Goal: Task Accomplishment & Management: Complete application form

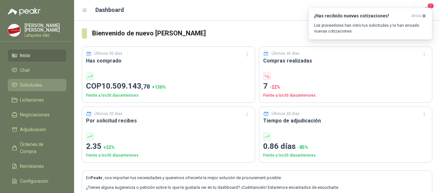
click at [40, 84] on span "Solicitudes" at bounding box center [31, 85] width 22 height 7
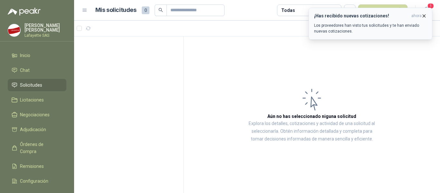
click at [425, 15] on icon "button" at bounding box center [424, 15] width 5 height 5
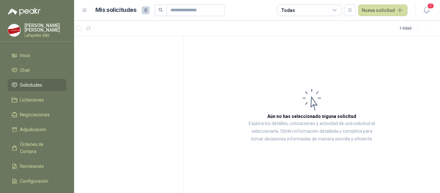
click at [27, 85] on span "Solicitudes" at bounding box center [31, 85] width 22 height 7
click at [429, 5] on span "1" at bounding box center [430, 6] width 7 height 6
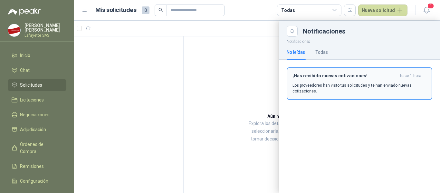
click at [351, 90] on p "Los proveedores han visto tus solicitudes y te han enviado nuevas cotizaciones." at bounding box center [360, 89] width 134 height 12
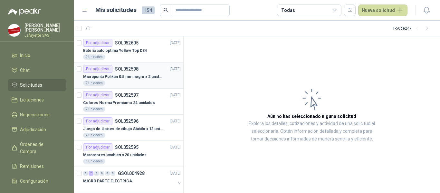
click at [115, 74] on p "Micropunta Pelikan 0.5 mm negro x 2 unidades" at bounding box center [123, 77] width 80 height 6
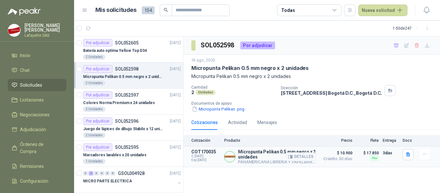
click at [231, 158] on img at bounding box center [230, 156] width 11 height 11
click at [113, 96] on div "Por adjudicar SOL052597" at bounding box center [110, 95] width 55 height 8
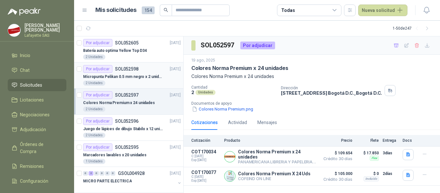
click at [112, 81] on div "2 Unidades" at bounding box center [132, 83] width 98 height 5
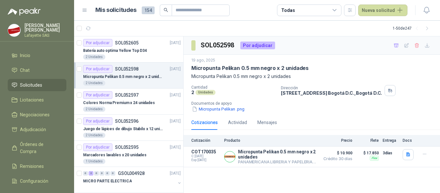
scroll to position [32, 0]
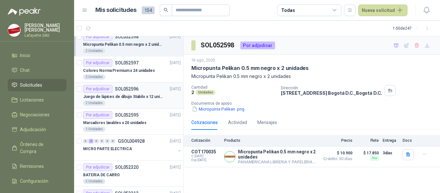
click at [115, 93] on div "Por adjudicar SOL052596" at bounding box center [110, 89] width 55 height 8
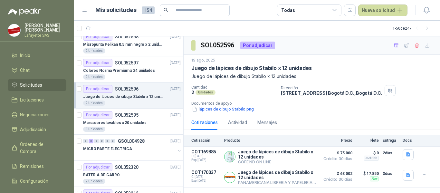
scroll to position [64, 0]
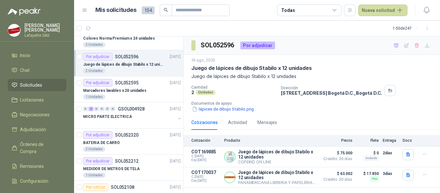
click at [115, 93] on p "Marcadores lavables x 20 unidades" at bounding box center [114, 91] width 63 height 6
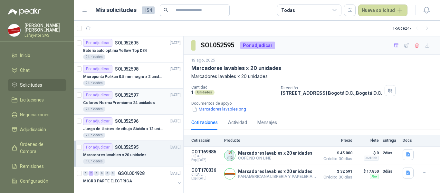
click at [129, 102] on p "Colores Norma Premium x 24 unidades" at bounding box center [119, 103] width 72 height 6
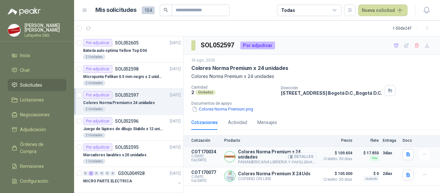
click at [300, 156] on button "Detalles" at bounding box center [301, 156] width 30 height 9
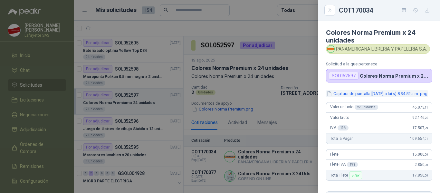
click at [377, 95] on button "Captura de pantalla [DATE] a la(s) 8.34.52 a.m..png" at bounding box center [377, 93] width 102 height 7
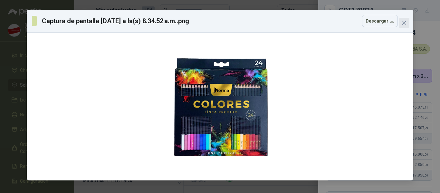
click at [407, 23] on span "Close" at bounding box center [404, 22] width 10 height 5
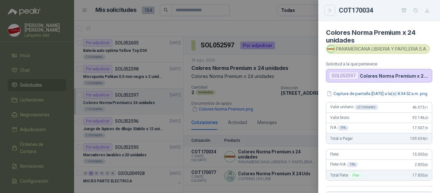
click at [327, 10] on button "Close" at bounding box center [330, 10] width 11 height 11
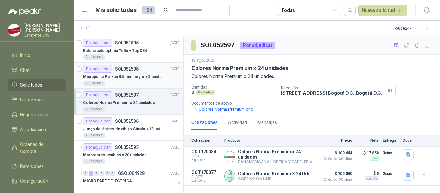
click at [119, 77] on p "Micropunta Pelikan 0.5 mm negro x 2 unidades" at bounding box center [123, 77] width 80 height 6
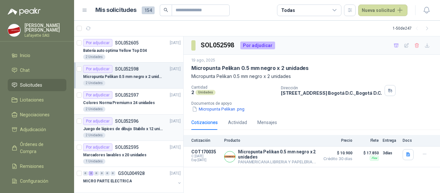
click at [127, 131] on p "Juego de lápices de dibujo Stabilo x 12 unidades" at bounding box center [123, 129] width 80 height 6
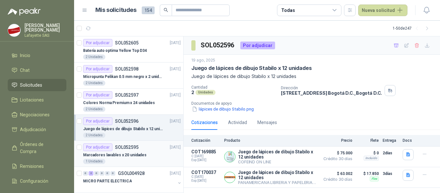
drag, startPoint x: 131, startPoint y: 154, endPoint x: 139, endPoint y: 155, distance: 8.4
click at [131, 154] on p "Marcadores lavables x 20 unidades" at bounding box center [114, 155] width 63 height 6
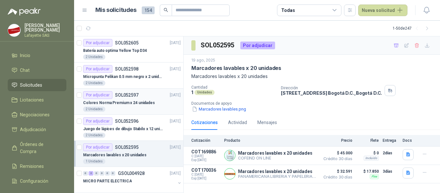
click at [115, 100] on p "Colores Norma Premium x 24 unidades" at bounding box center [119, 103] width 72 height 6
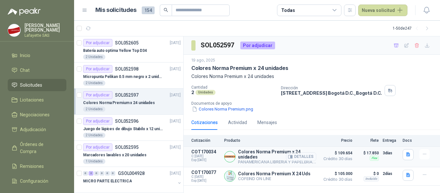
click at [311, 157] on button "Detalles" at bounding box center [301, 156] width 30 height 9
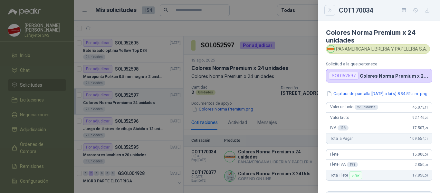
click at [332, 9] on icon "Close" at bounding box center [329, 10] width 5 height 5
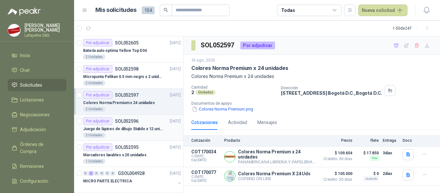
click at [141, 129] on p "Juego de lápices de dibujo Stabilo x 12 unidades" at bounding box center [123, 129] width 80 height 6
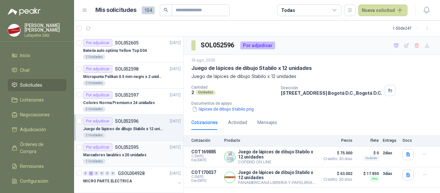
click at [125, 155] on p "Marcadores lavables x 20 unidades" at bounding box center [114, 155] width 63 height 6
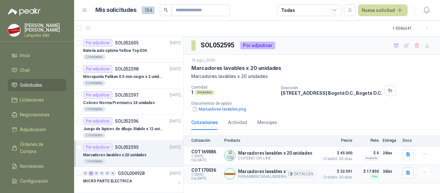
click at [346, 178] on span "Crédito 30 días" at bounding box center [336, 177] width 32 height 4
click at [304, 176] on button "Detalles" at bounding box center [301, 174] width 30 height 9
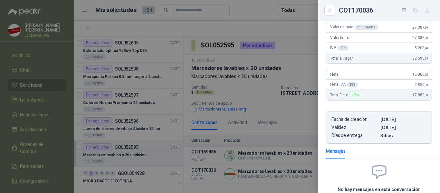
scroll to position [57, 0]
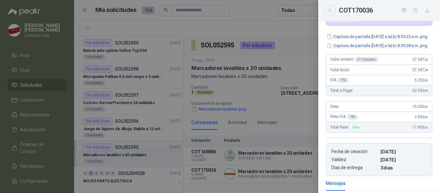
click at [334, 9] on button "Close" at bounding box center [330, 10] width 11 height 11
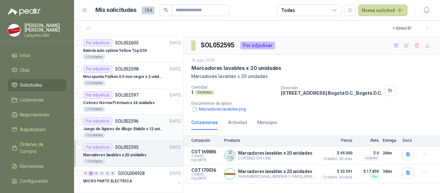
click at [123, 133] on div "2 Unidades" at bounding box center [132, 135] width 98 height 5
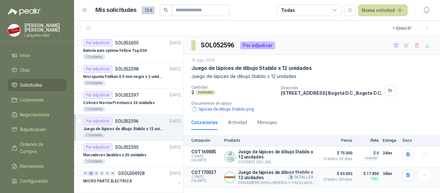
click at [297, 179] on button "Detalles" at bounding box center [301, 177] width 30 height 9
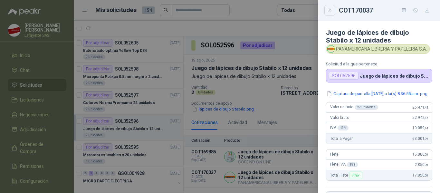
click at [328, 10] on icon "Close" at bounding box center [329, 10] width 5 height 5
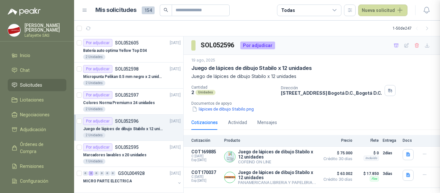
scroll to position [143, 0]
click at [117, 102] on p "Colores Norma Premium x 24 unidades" at bounding box center [119, 103] width 72 height 6
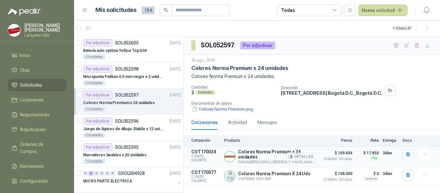
click at [307, 156] on button "Detalles" at bounding box center [301, 156] width 30 height 9
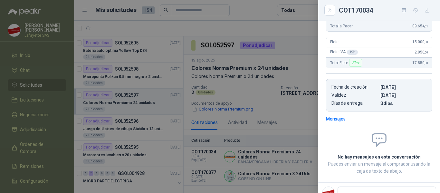
scroll to position [78, 0]
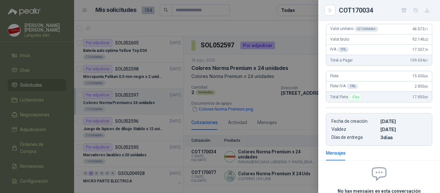
drag, startPoint x: 332, startPoint y: 12, endPoint x: 341, endPoint y: 11, distance: 9.4
click at [332, 12] on icon "Close" at bounding box center [329, 10] width 5 height 5
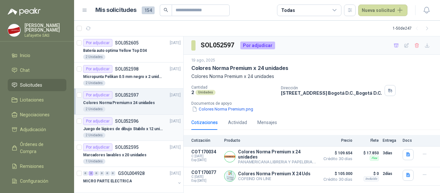
click at [112, 129] on p "Juego de lápices de dibujo Stabilo x 12 unidades" at bounding box center [123, 129] width 80 height 6
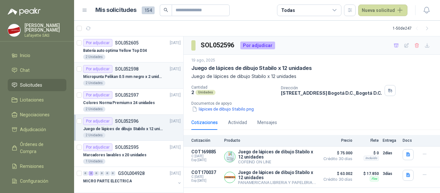
click at [113, 76] on p "Micropunta Pelikan 0.5 mm negro x 2 unidades" at bounding box center [123, 77] width 80 height 6
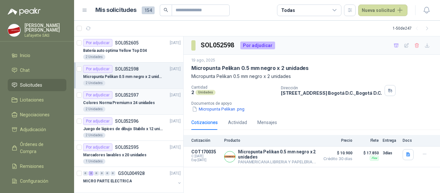
click at [130, 105] on p "Colores Norma Premium x 24 unidades" at bounding box center [119, 103] width 72 height 6
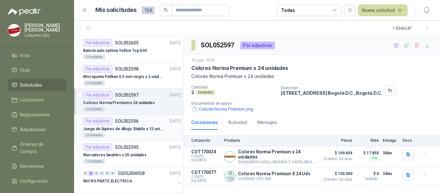
click at [132, 130] on p "Juego de lápices de dibujo Stabilo x 12 unidades" at bounding box center [123, 129] width 80 height 6
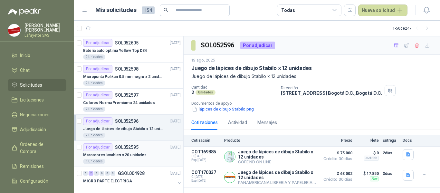
click at [132, 156] on p "Marcadores lavables x 20 unidades" at bounding box center [114, 155] width 63 height 6
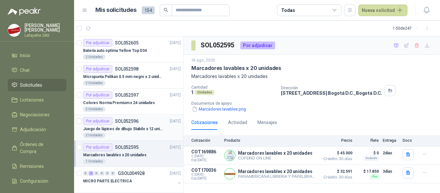
click at [115, 133] on div "2 Unidades" at bounding box center [132, 135] width 98 height 5
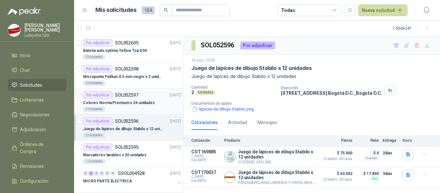
click at [111, 97] on div "Por adjudicar" at bounding box center [97, 95] width 29 height 8
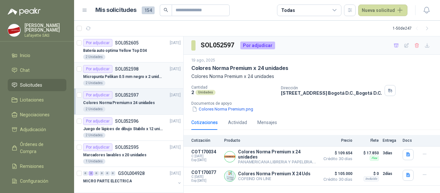
click at [109, 67] on div "Por adjudicar" at bounding box center [97, 69] width 29 height 8
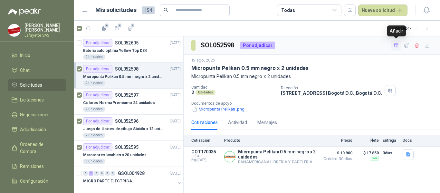
click at [397, 48] on icon "button" at bounding box center [396, 45] width 5 height 5
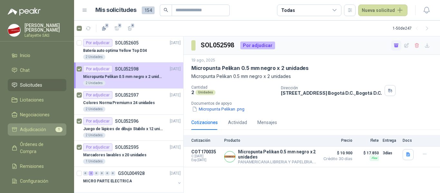
click at [42, 130] on span "Adjudicación" at bounding box center [33, 129] width 26 height 7
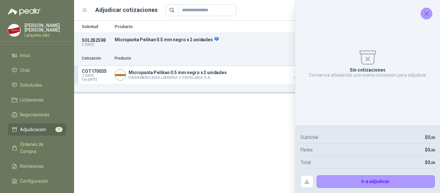
click at [428, 14] on icon "Cerrar" at bounding box center [427, 14] width 8 height 8
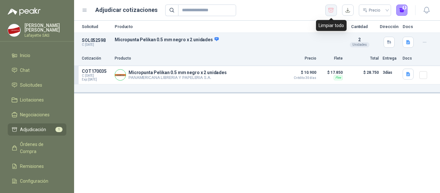
click at [334, 10] on icon "button" at bounding box center [331, 10] width 6 height 6
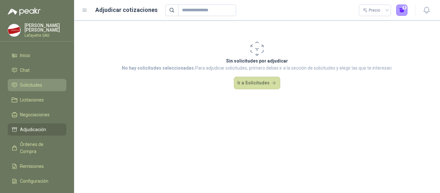
click at [48, 89] on link "Solicitudes" at bounding box center [37, 85] width 59 height 12
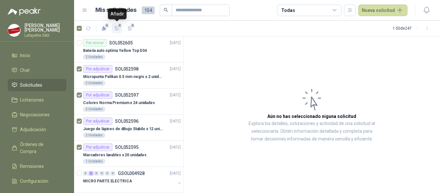
click at [117, 30] on icon "button" at bounding box center [117, 28] width 5 height 4
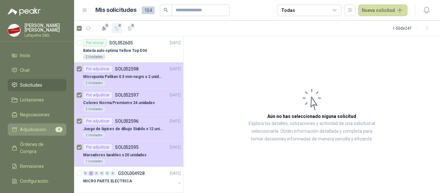
click at [36, 130] on span "Adjudicación" at bounding box center [33, 129] width 26 height 7
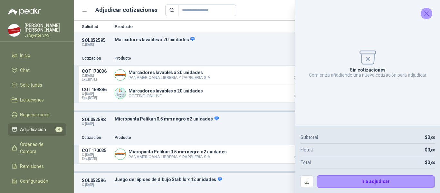
click at [426, 15] on icon "Cerrar" at bounding box center [427, 14] width 4 height 4
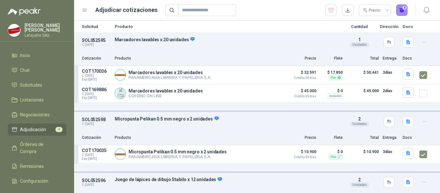
click at [404, 11] on button "4" at bounding box center [402, 11] width 12 height 12
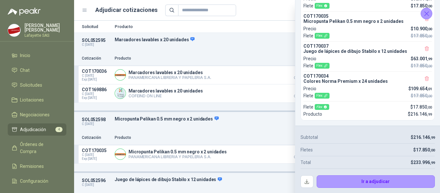
scroll to position [44, 0]
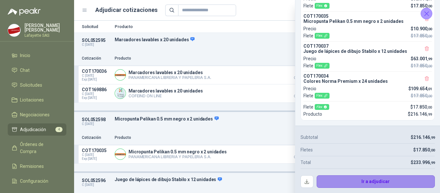
click at [372, 183] on button "Ir a adjudicar" at bounding box center [376, 181] width 119 height 13
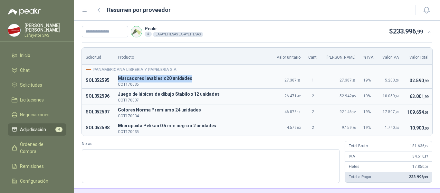
drag, startPoint x: 192, startPoint y: 77, endPoint x: 120, endPoint y: 79, distance: 71.9
click at [120, 79] on span "Marcadores lavables x 20 unidades" at bounding box center [193, 79] width 150 height 8
copy span "Marcadores lavables x 20 unidades"
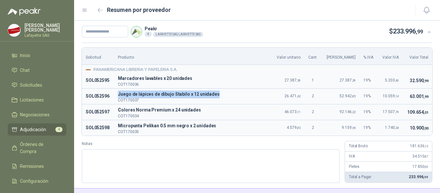
drag, startPoint x: 215, startPoint y: 94, endPoint x: 121, endPoint y: 92, distance: 94.5
click at [121, 92] on span "Juego de lápices de dibujo Stabilo x 12 unidades" at bounding box center [193, 95] width 150 height 8
copy span "Juego de lápices de dibujo Stabilo x 12 unidades"
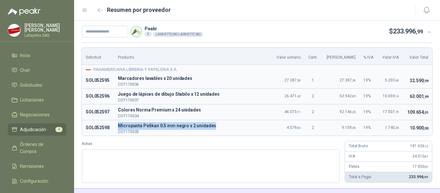
drag, startPoint x: 213, startPoint y: 126, endPoint x: 115, endPoint y: 126, distance: 98.6
click at [116, 126] on td "M Micropunta Pelikan 0.5 mm negro x 2 unidades COT170035" at bounding box center [193, 127] width 158 height 15
copy p "M Micropunta Pelikan 0.5 mm negro x 2 unidades"
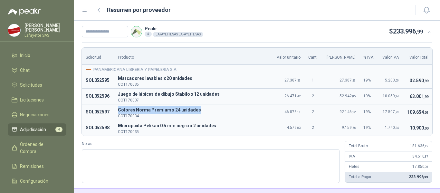
drag, startPoint x: 197, startPoint y: 110, endPoint x: 127, endPoint y: 105, distance: 70.4
click at [127, 105] on td "C [PERSON_NAME] Premium x 24 unidades COT170034" at bounding box center [193, 112] width 158 height 16
copy p "Colores Norma Premium x 24 unidades"
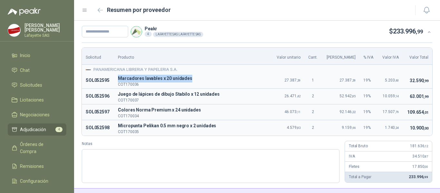
drag, startPoint x: 185, startPoint y: 81, endPoint x: 120, endPoint y: 79, distance: 65.8
click at [120, 79] on span "Marcadores lavables x 20 unidades" at bounding box center [193, 79] width 150 height 8
copy span "Marcadores lavables x 20 unidades"
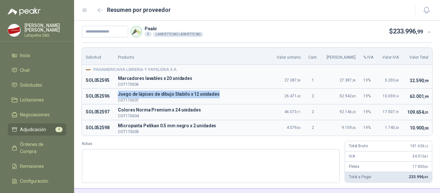
drag, startPoint x: 121, startPoint y: 92, endPoint x: 226, endPoint y: 91, distance: 105.1
click at [226, 91] on span "Juego de lápices de dibujo Stabilo x 12 unidades" at bounding box center [193, 95] width 150 height 8
copy span "Juego de lápices de dibujo Stabilo x 12 unidades"
click at [120, 124] on span "Micropunta Pelikan 0.5 mm negro x 2 unidades" at bounding box center [193, 126] width 150 height 8
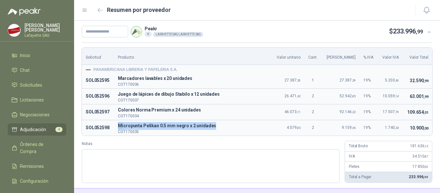
drag, startPoint x: 119, startPoint y: 126, endPoint x: 207, endPoint y: 123, distance: 88.4
click at [211, 125] on td "M Micropunta Pelikan 0.5 mm negro x 2 unidades COT170035" at bounding box center [193, 127] width 158 height 15
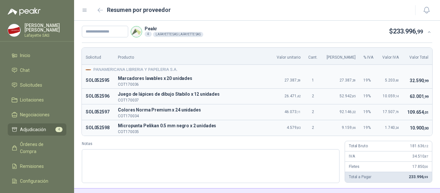
click at [194, 131] on p "COT170035" at bounding box center [193, 132] width 150 height 4
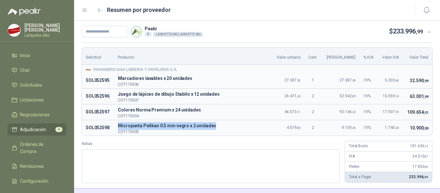
drag, startPoint x: 218, startPoint y: 124, endPoint x: 120, endPoint y: 126, distance: 98.3
click at [120, 126] on span "Micropunta Pelikan 0.5 mm negro x 2 unidades" at bounding box center [193, 126] width 150 height 8
copy span "Micropunta Pelikan 0.5 mm negro x 2 unidades"
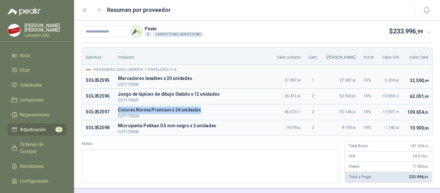
drag, startPoint x: 199, startPoint y: 109, endPoint x: 120, endPoint y: 113, distance: 78.8
click at [120, 113] on span "Colores Norma Premium x 24 unidades" at bounding box center [193, 110] width 150 height 8
copy span "Colores Norma Premium x 24 unidades"
drag, startPoint x: 404, startPoint y: 175, endPoint x: 409, endPoint y: 175, distance: 5.2
click at [410, 175] on span "233.996 ,99" at bounding box center [418, 177] width 19 height 5
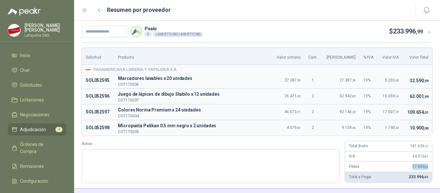
drag, startPoint x: 408, startPoint y: 165, endPoint x: 422, endPoint y: 159, distance: 15.6
click at [424, 165] on div "[PERSON_NAME] 17.850 ,00" at bounding box center [388, 167] width 87 height 10
drag, startPoint x: 286, startPoint y: 81, endPoint x: 296, endPoint y: 81, distance: 10.0
click at [296, 81] on span "27.387 ,39" at bounding box center [293, 80] width 16 height 5
click at [285, 82] on span "27.387 ,39" at bounding box center [293, 80] width 16 height 5
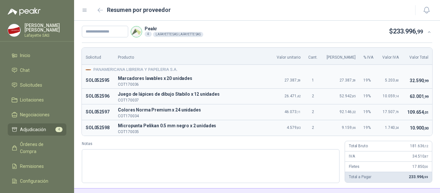
click at [282, 94] on td "26.471 ,42" at bounding box center [288, 96] width 33 height 16
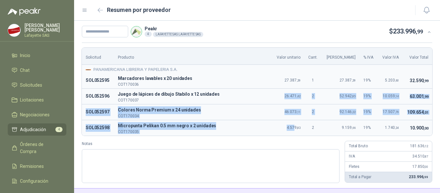
drag, startPoint x: 286, startPoint y: 90, endPoint x: 332, endPoint y: 97, distance: 47.0
click at [294, 123] on tbody "PANAMERICANA LIBRERIA Y PAPELERIA S.A. SOL052595 M Marcadores lavables x 20 uni…" at bounding box center [257, 100] width 351 height 71
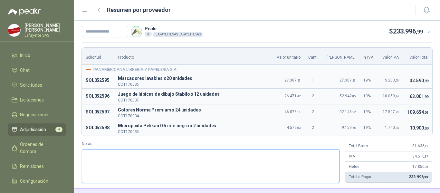
click at [227, 161] on textarea "Notas" at bounding box center [211, 166] width 258 height 34
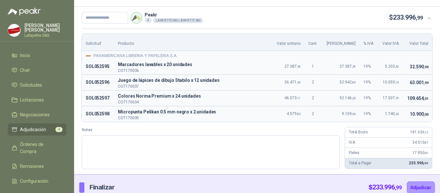
scroll to position [21, 0]
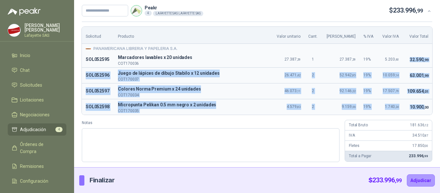
drag, startPoint x: 403, startPoint y: 60, endPoint x: 413, endPoint y: 105, distance: 46.1
click at [417, 108] on tbody "PANAMERICANA LIBRERIA Y PAPELERIA S.A. SOL052595 M Marcadores lavables x 20 uni…" at bounding box center [257, 79] width 351 height 71
click at [411, 60] on span "32.590 ,99" at bounding box center [419, 59] width 19 height 5
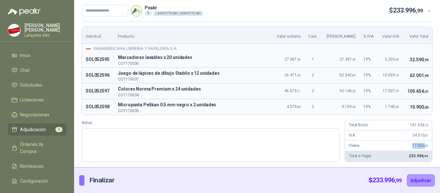
drag, startPoint x: 406, startPoint y: 145, endPoint x: 420, endPoint y: 147, distance: 14.0
click at [420, 147] on div "[PERSON_NAME] 17.850 ,00" at bounding box center [388, 146] width 87 height 10
click at [424, 147] on span ",00" at bounding box center [426, 146] width 4 height 4
click at [101, 12] on input "text" at bounding box center [105, 11] width 46 height 12
paste input "******"
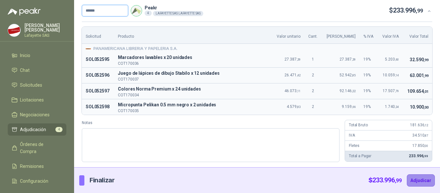
type input "******"
click at [418, 180] on button "Adjudicar" at bounding box center [421, 180] width 28 height 12
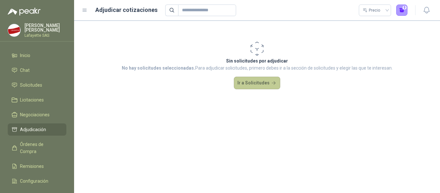
click at [255, 84] on button "Ir a Solicitudes" at bounding box center [257, 83] width 46 height 13
